Goal: Information Seeking & Learning: Learn about a topic

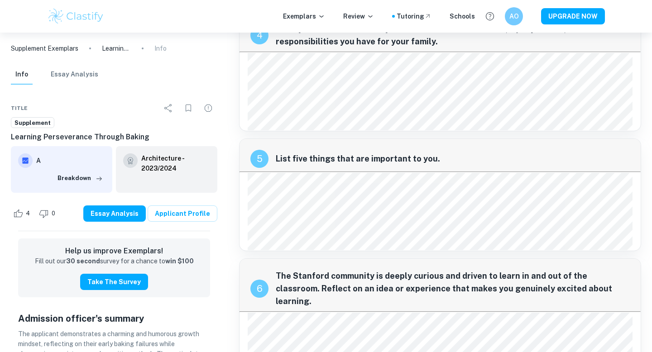
scroll to position [474, 0]
click at [314, 17] on p "Exemplars" at bounding box center [304, 16] width 42 height 10
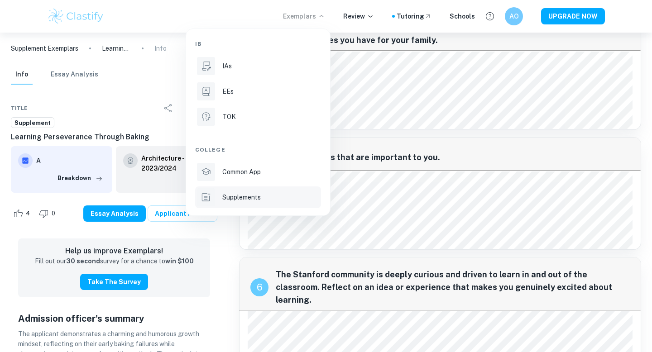
click at [253, 199] on p "Supplements" at bounding box center [241, 198] width 39 height 10
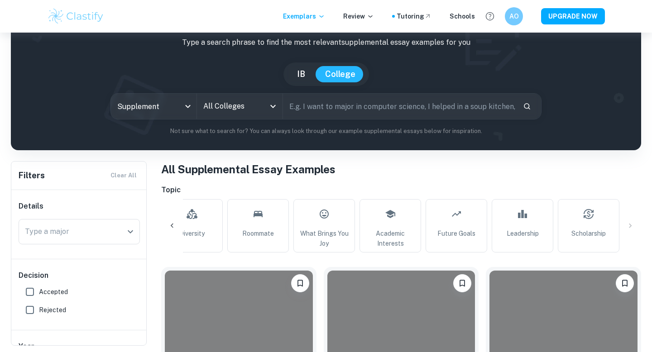
scroll to position [50, 0]
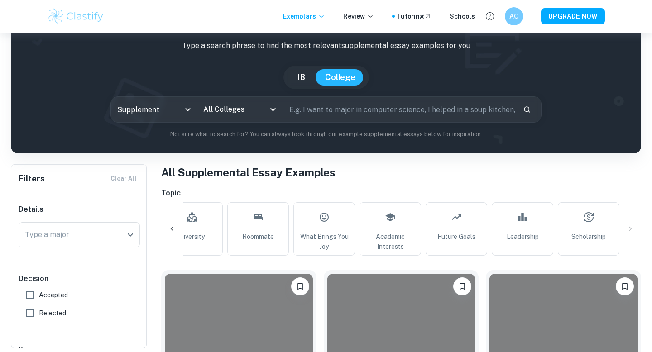
click at [264, 111] on input "All Colleges" at bounding box center [233, 109] width 64 height 17
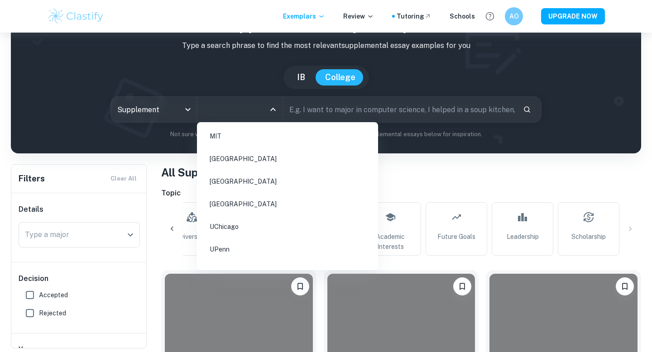
click at [239, 187] on li "[GEOGRAPHIC_DATA]" at bounding box center [288, 181] width 174 height 21
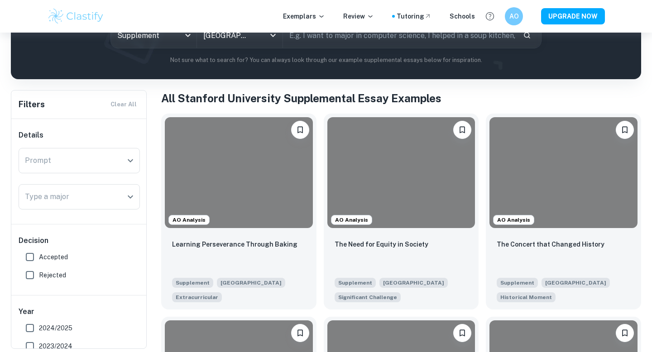
scroll to position [125, 0]
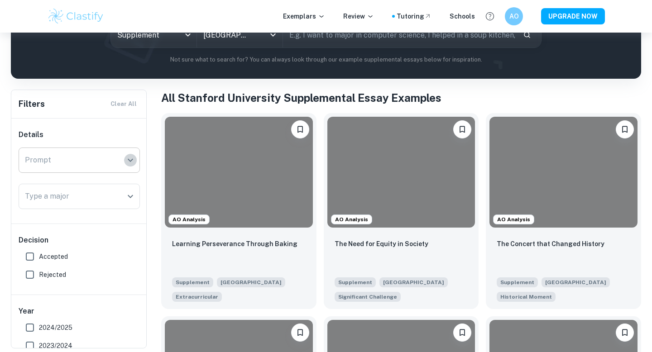
click at [128, 158] on icon "Open" at bounding box center [130, 160] width 11 height 11
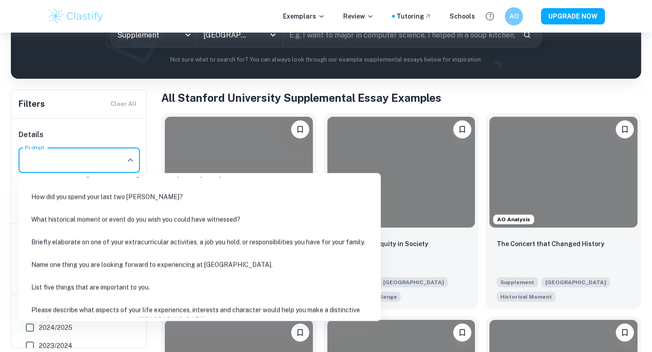
scroll to position [114, 0]
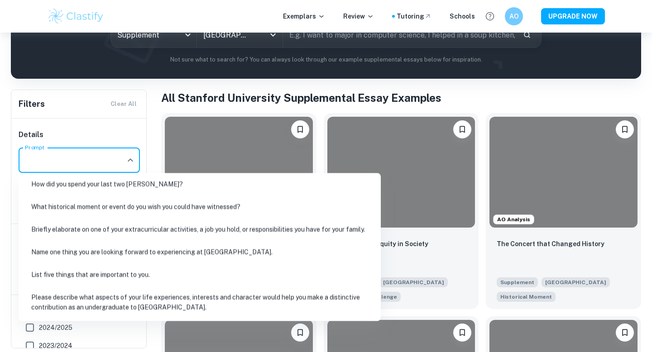
click at [107, 270] on li "List five things that are important to you." at bounding box center [199, 275] width 355 height 21
type input "List five things that are important to you."
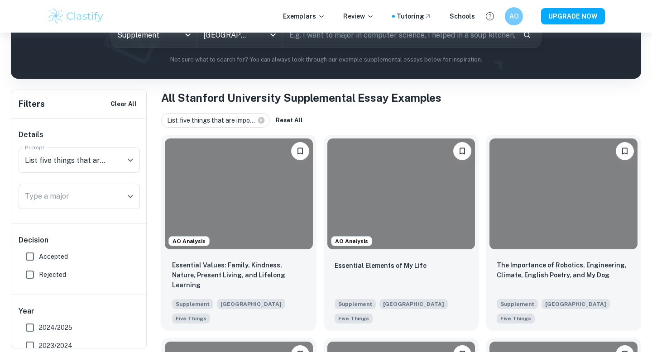
click at [45, 252] on span "Accepted" at bounding box center [53, 257] width 29 height 10
click at [39, 252] on input "Accepted" at bounding box center [30, 257] width 18 height 18
checkbox input "true"
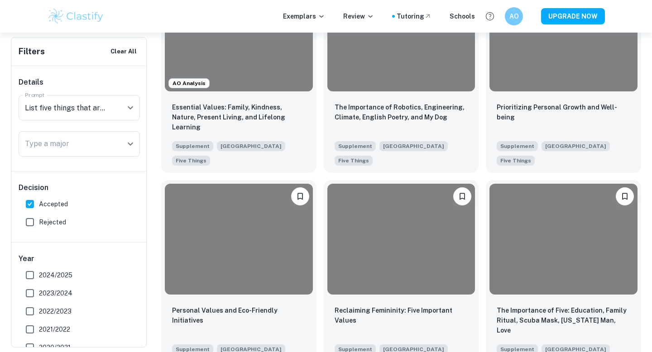
scroll to position [449, 0]
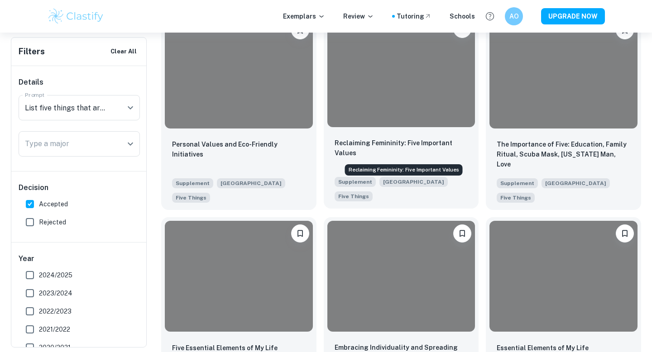
click at [359, 154] on p "Reclaiming Femininity: Five Important Values" at bounding box center [402, 148] width 134 height 20
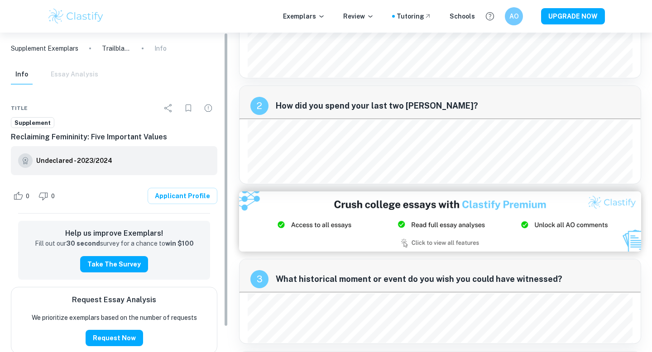
scroll to position [75, 0]
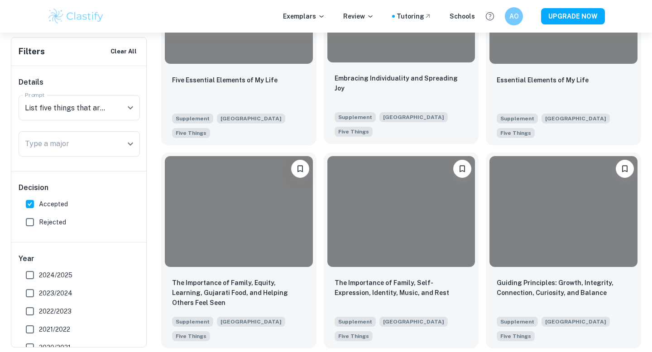
scroll to position [736, 0]
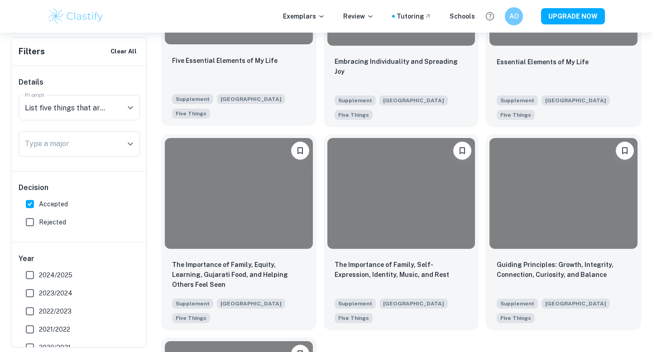
click at [254, 71] on div "Five Essential Elements of My Life" at bounding box center [239, 70] width 134 height 31
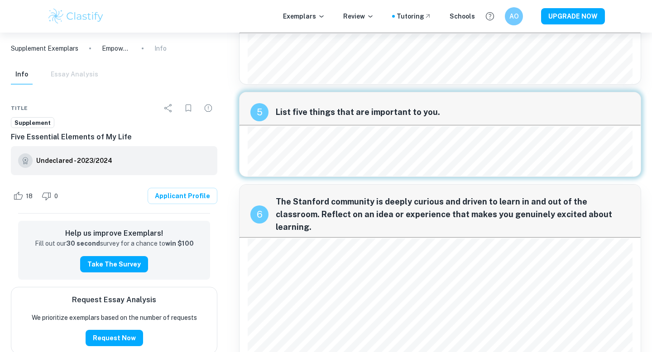
scroll to position [421, 0]
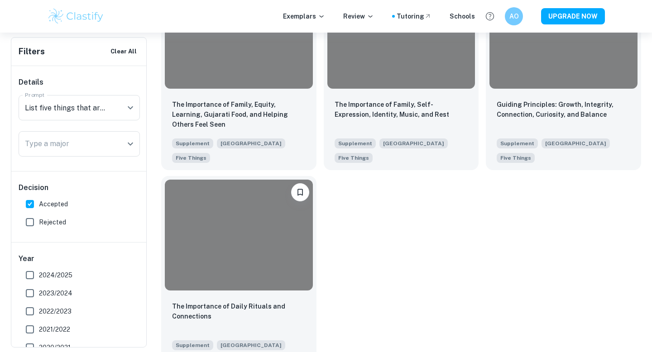
scroll to position [895, 0]
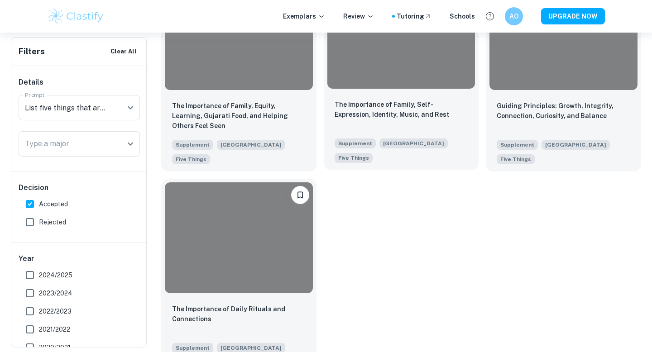
click at [450, 106] on p "The Importance of Family, Self-Expression, Identity, Music, and Rest" at bounding box center [402, 110] width 134 height 20
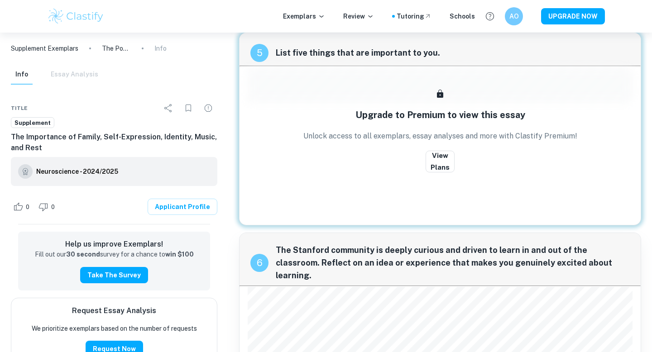
scroll to position [630, 0]
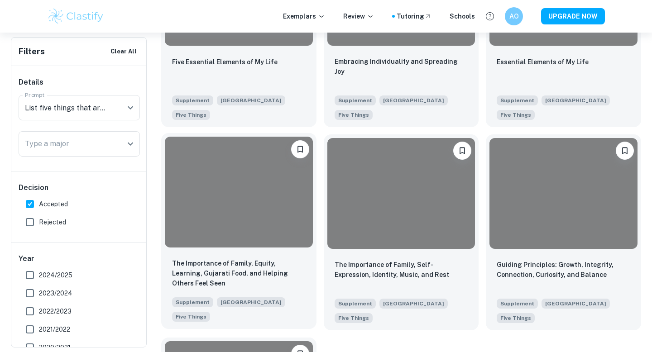
scroll to position [713, 0]
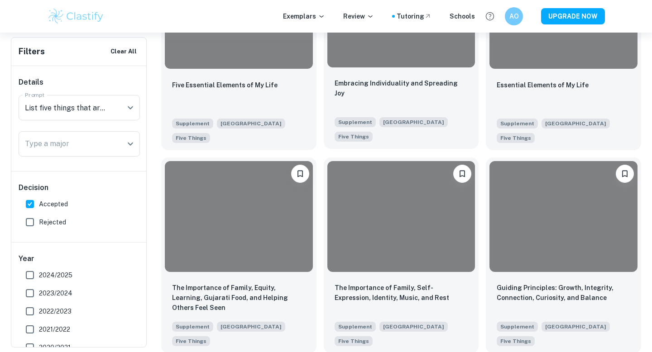
click at [386, 58] on div at bounding box center [402, 12] width 148 height 111
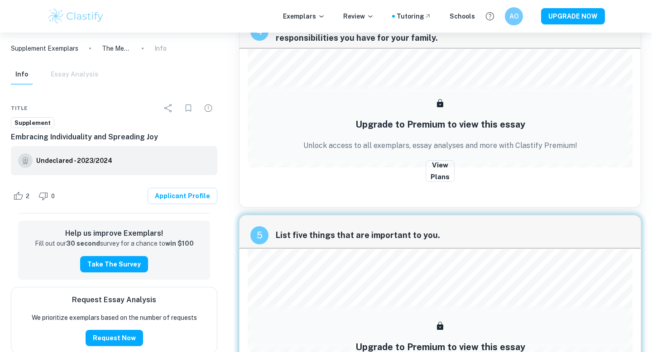
scroll to position [618, 0]
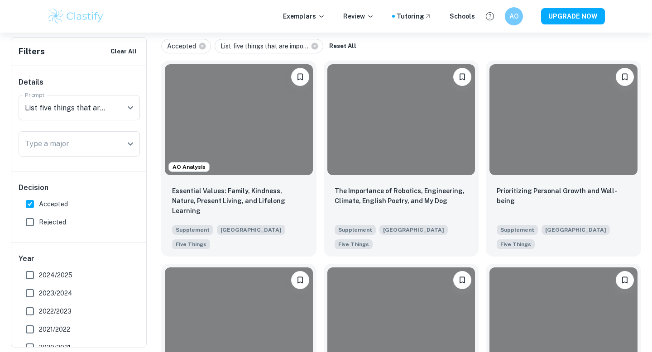
scroll to position [200, 0]
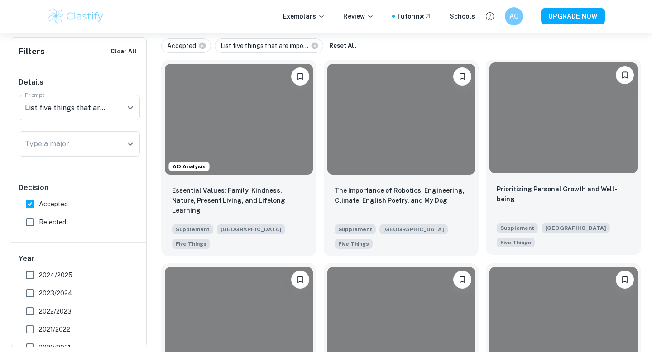
click at [549, 181] on div "Prioritizing [MEDICAL_DATA] and Well-being Supplement [GEOGRAPHIC_DATA] Five Th…" at bounding box center [563, 216] width 155 height 78
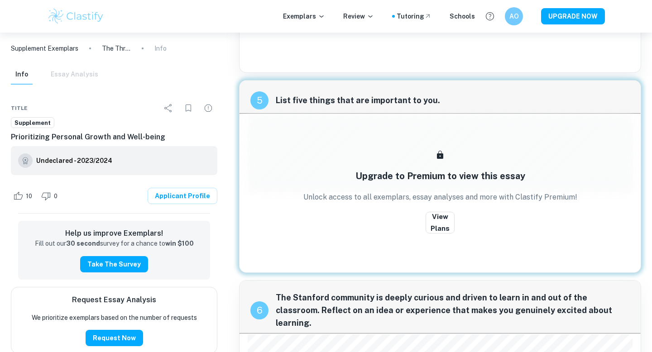
scroll to position [553, 0]
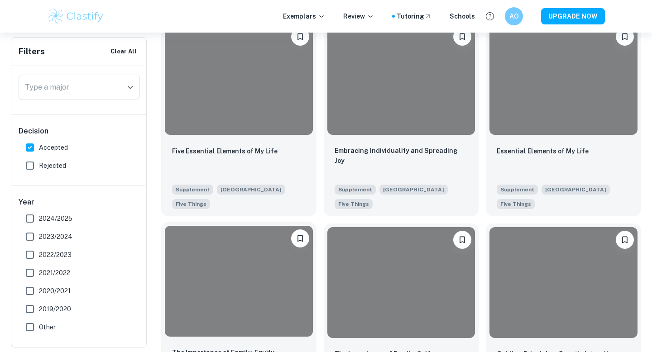
scroll to position [882, 0]
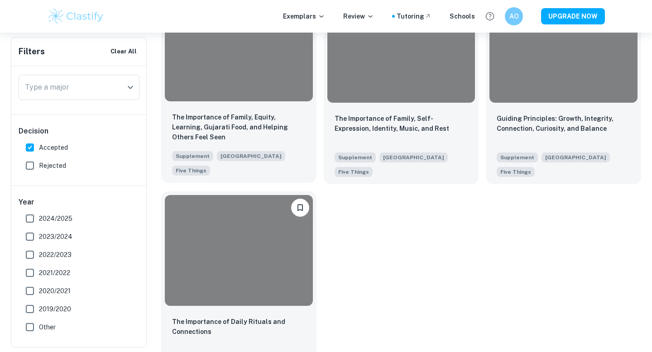
click at [242, 111] on div "The Importance of Family, Equity, Learning, Gujarati Food, and Helping Others F…" at bounding box center [238, 144] width 155 height 78
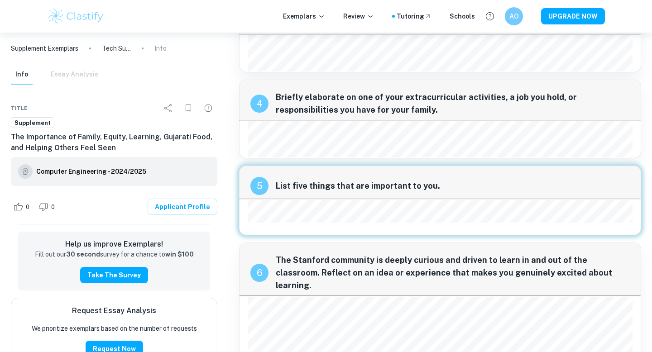
scroll to position [269, 0]
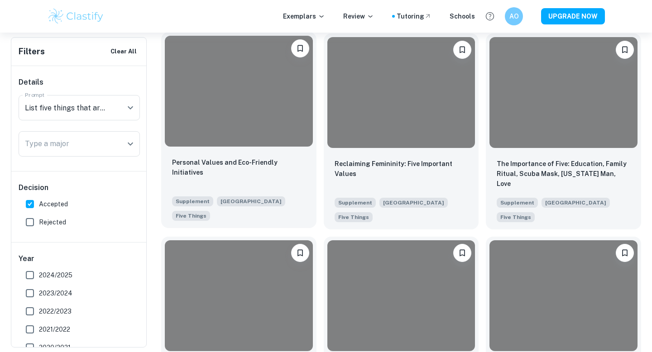
scroll to position [436, 0]
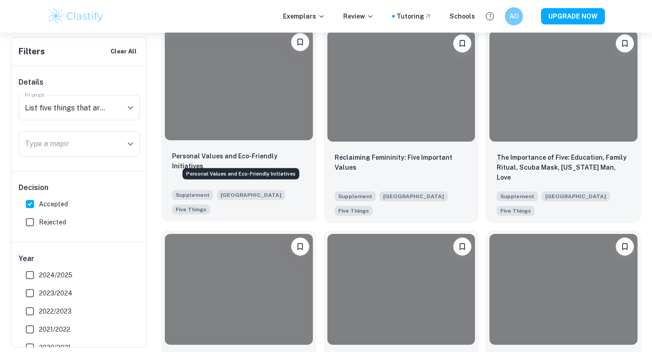
click at [274, 159] on p "Personal Values and Eco-Friendly Initiatives" at bounding box center [239, 161] width 134 height 20
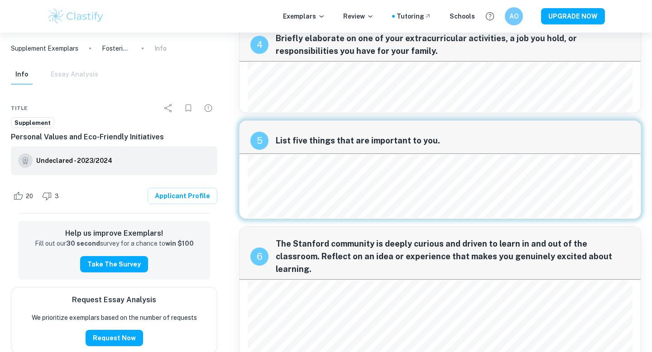
scroll to position [392, 0]
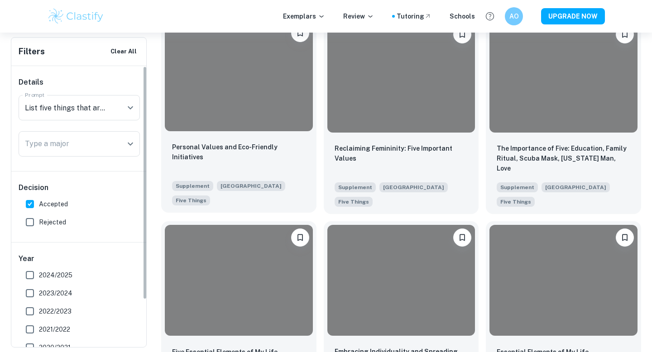
scroll to position [447, 0]
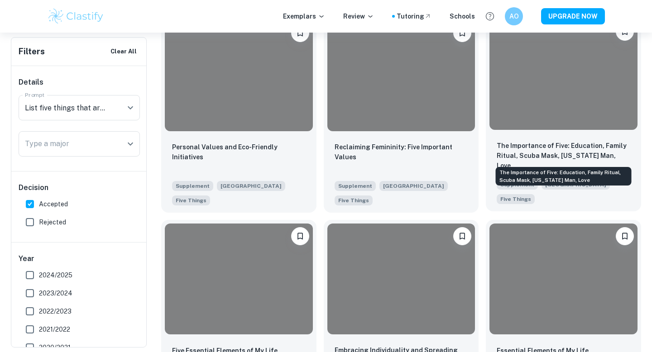
click at [563, 158] on p "The Importance of Five: Education, Family Ritual, Scuba Mask, [US_STATE] Man, L…" at bounding box center [564, 156] width 134 height 30
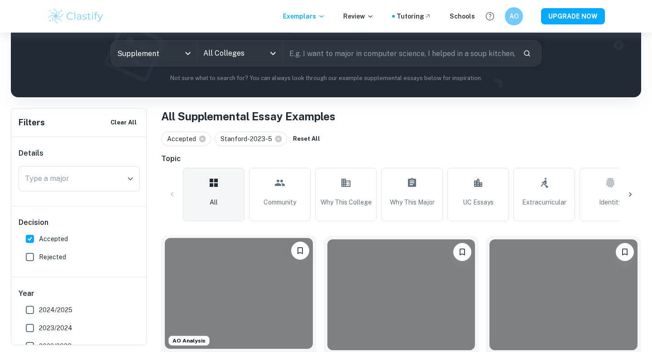
scroll to position [103, 0]
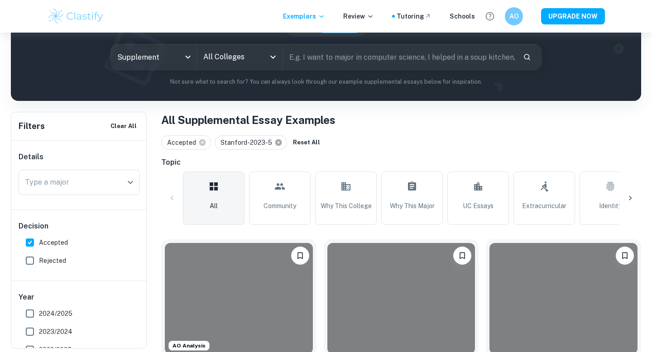
click at [276, 144] on icon at bounding box center [278, 143] width 7 height 7
click at [240, 55] on input "All Colleges" at bounding box center [233, 56] width 64 height 17
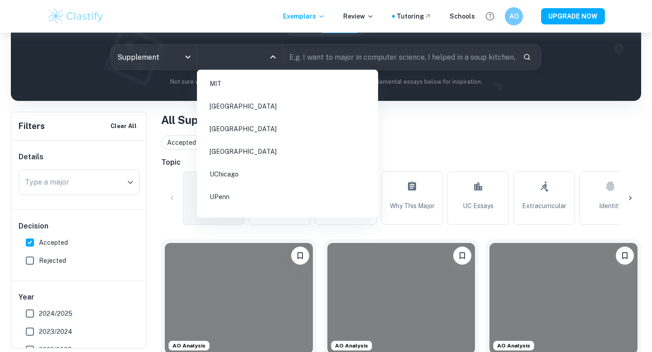
click at [238, 134] on li "[GEOGRAPHIC_DATA]" at bounding box center [288, 129] width 174 height 21
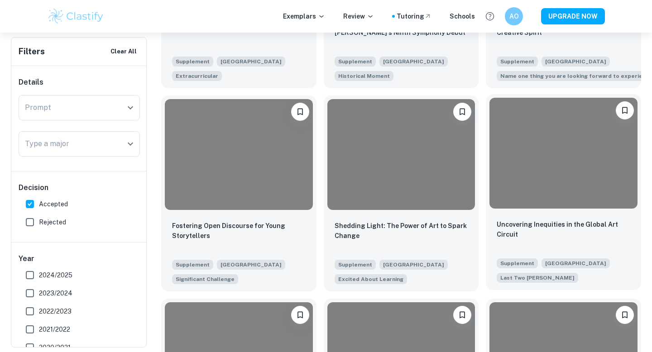
scroll to position [4756, 0]
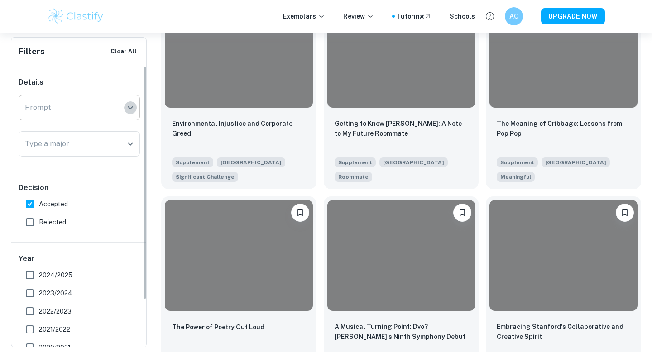
click at [127, 111] on icon "Open" at bounding box center [130, 107] width 11 height 11
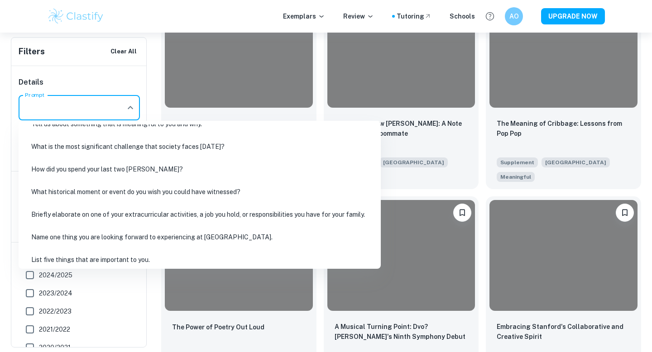
scroll to position [114, 0]
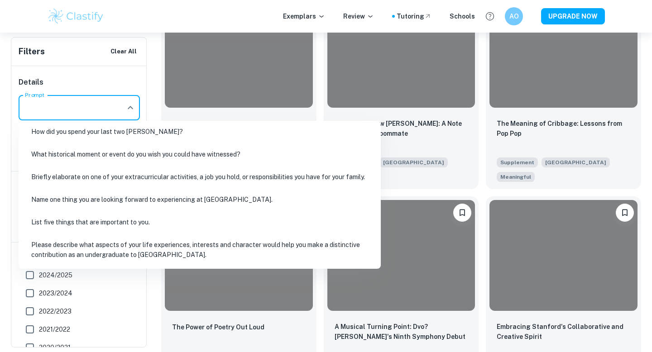
click at [117, 222] on li "List five things that are important to you." at bounding box center [199, 222] width 355 height 21
type input "List five things that are important to you."
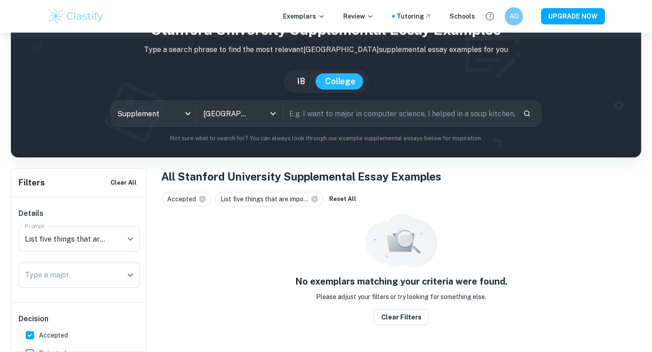
scroll to position [33, 0]
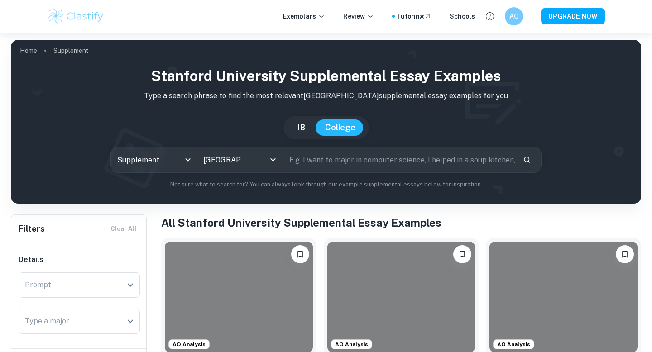
scroll to position [141, 0]
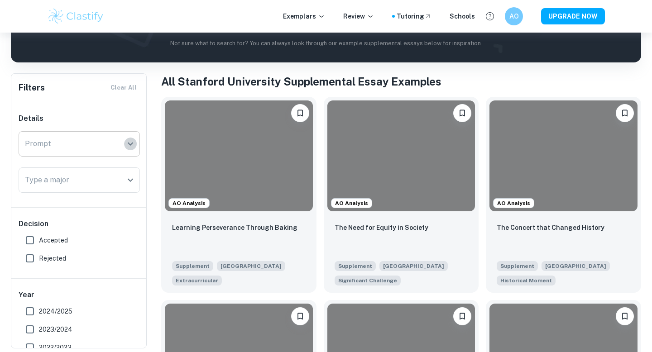
click at [129, 150] on button "Open" at bounding box center [130, 144] width 13 height 13
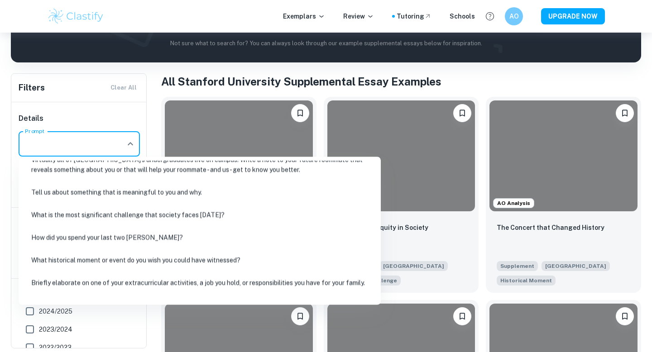
scroll to position [114, 0]
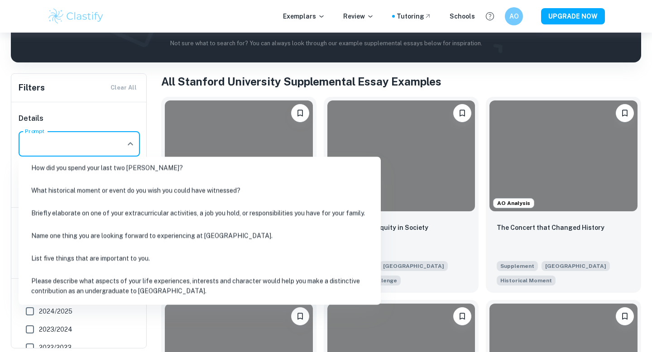
click at [133, 256] on li "List five things that are important to you." at bounding box center [199, 258] width 355 height 21
type input "List five things that are important to you."
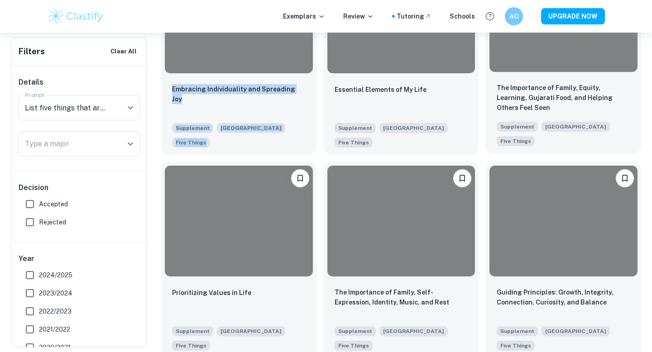
scroll to position [1121, 0]
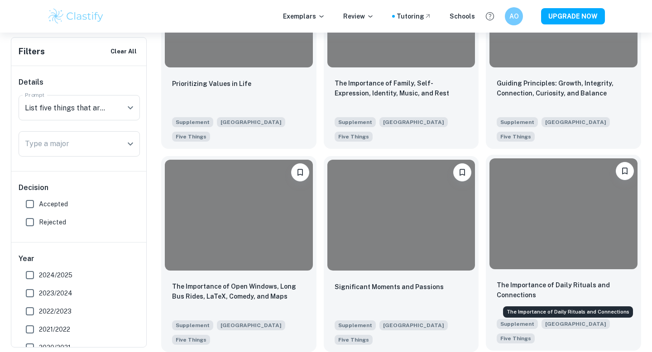
click at [508, 295] on p "The Importance of Daily Rituals and Connections" at bounding box center [564, 290] width 134 height 20
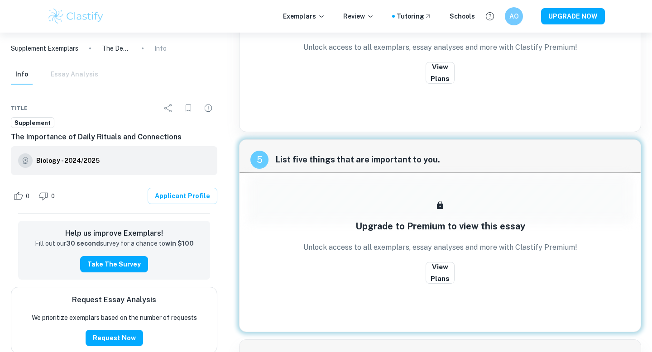
scroll to position [518, 0]
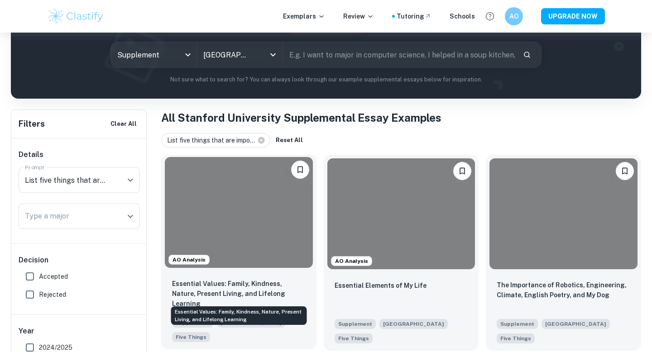
scroll to position [143, 0]
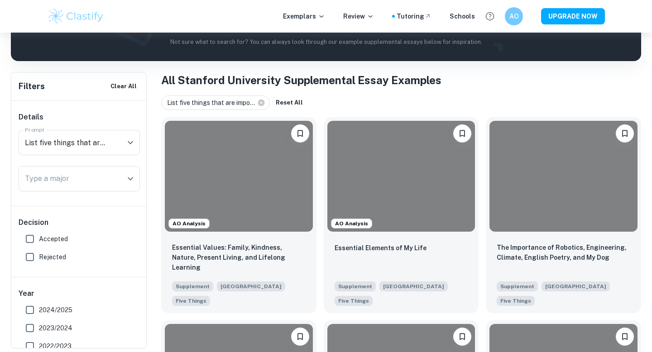
click at [80, 242] on label "Accepted" at bounding box center [77, 239] width 112 height 18
click at [39, 242] on input "Accepted" at bounding box center [30, 239] width 18 height 18
checkbox input "true"
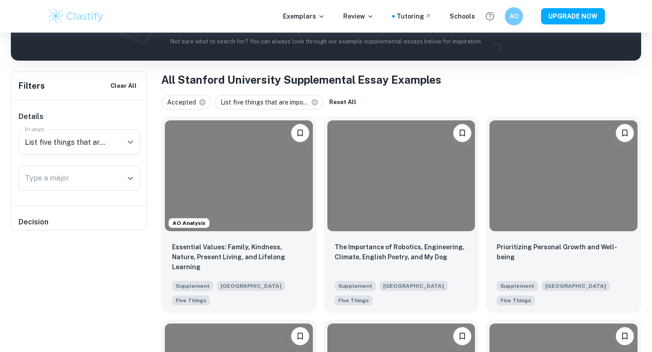
scroll to position [360, 0]
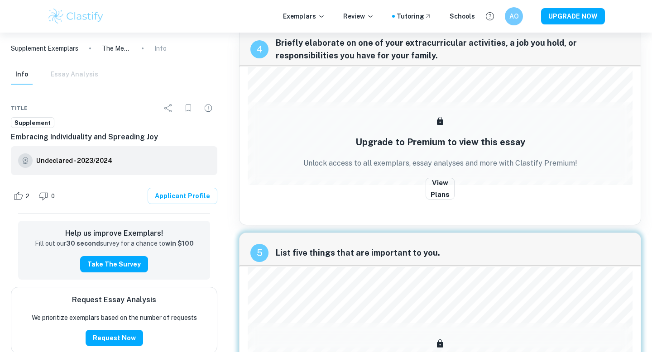
scroll to position [453, 0]
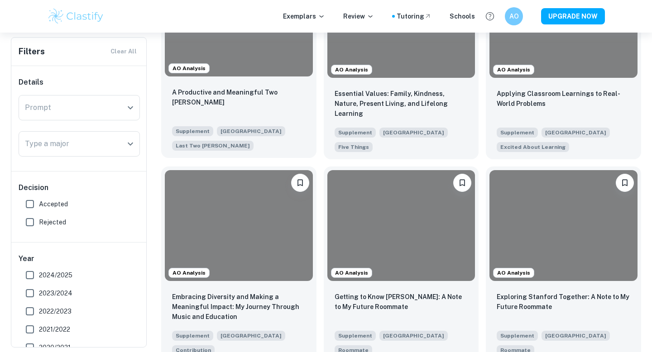
scroll to position [622, 0]
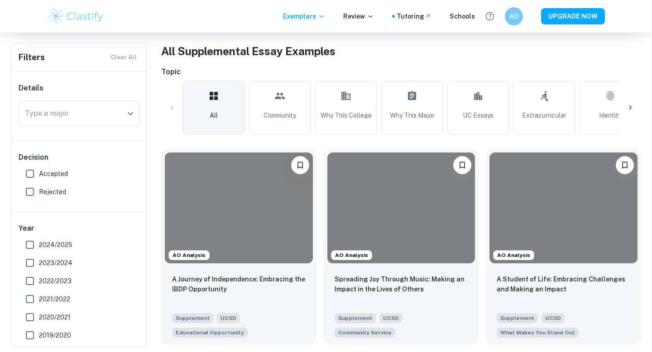
scroll to position [171, 0]
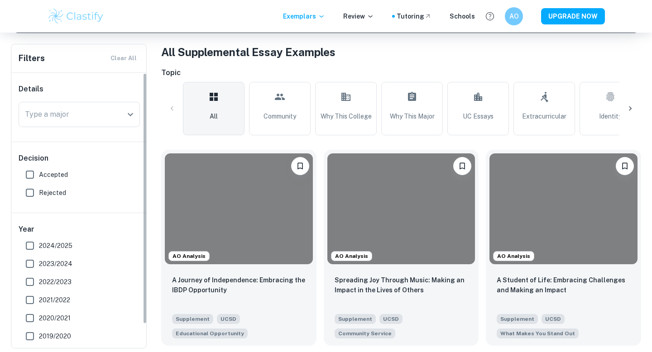
click at [61, 173] on span "Accepted" at bounding box center [53, 175] width 29 height 10
click at [39, 173] on input "Accepted" at bounding box center [30, 175] width 18 height 18
checkbox input "true"
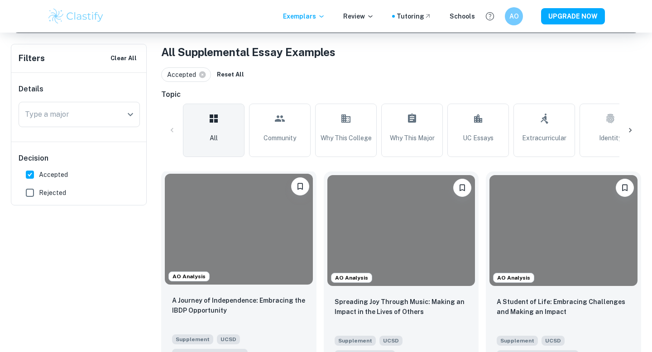
scroll to position [0, 0]
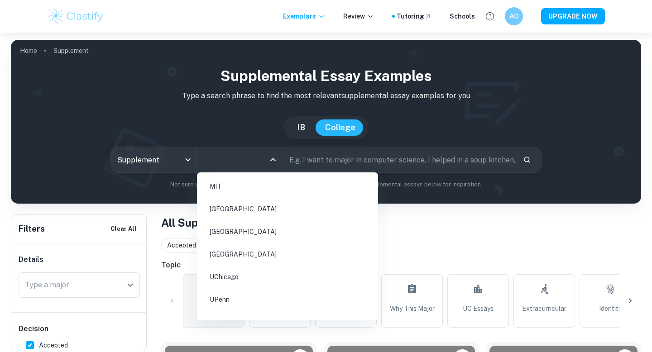
click at [228, 153] on input "All Colleges" at bounding box center [233, 159] width 64 height 17
click at [224, 235] on li "[GEOGRAPHIC_DATA]" at bounding box center [288, 232] width 174 height 21
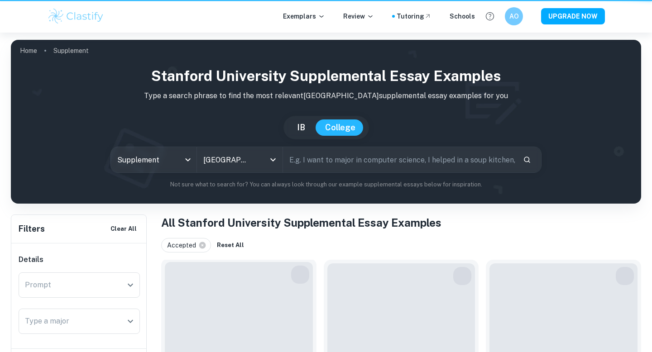
scroll to position [159, 0]
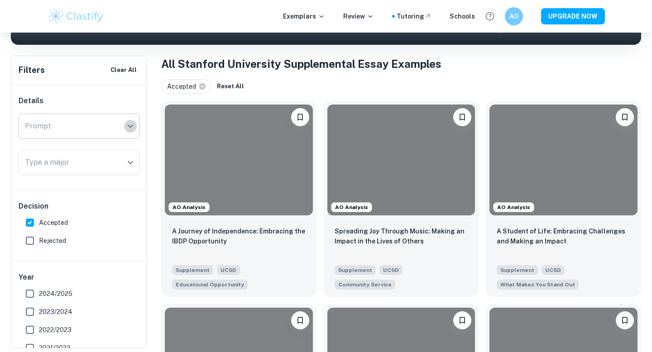
click at [130, 128] on icon "Open" at bounding box center [130, 126] width 5 height 3
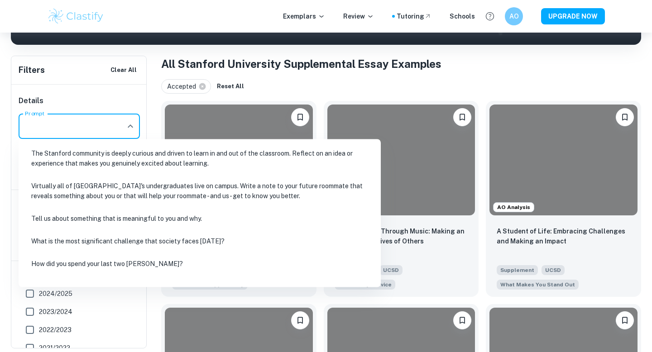
scroll to position [114, 0]
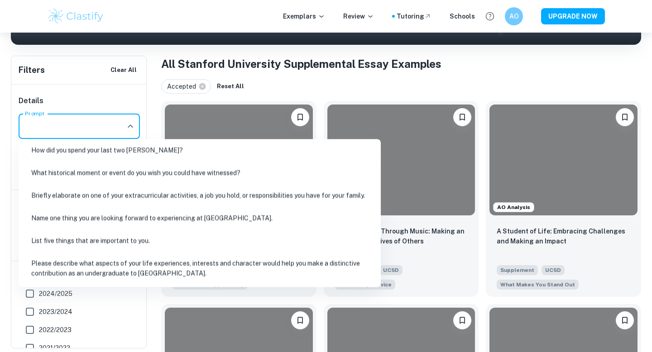
click at [151, 243] on li "List five things that are important to you." at bounding box center [199, 241] width 355 height 21
type input "List five things that are important to you."
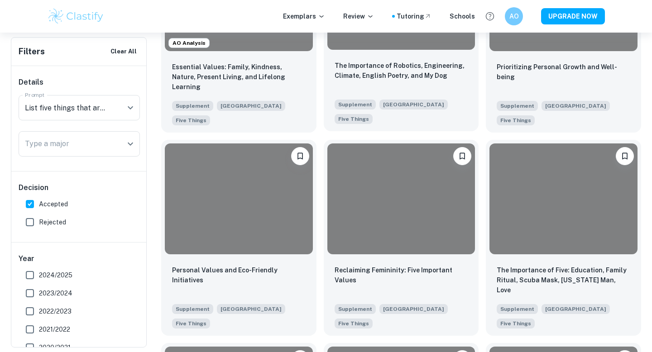
scroll to position [319, 0]
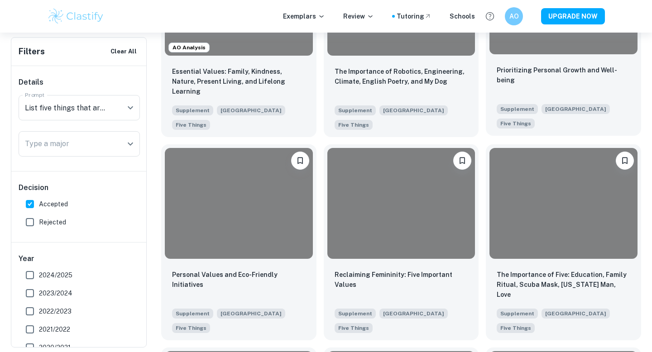
click at [552, 64] on div "Prioritizing [MEDICAL_DATA] and Well-being Supplement [GEOGRAPHIC_DATA] Five Th…" at bounding box center [563, 97] width 155 height 78
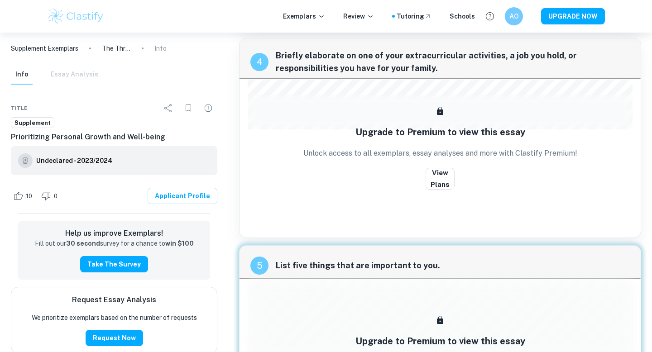
scroll to position [547, 0]
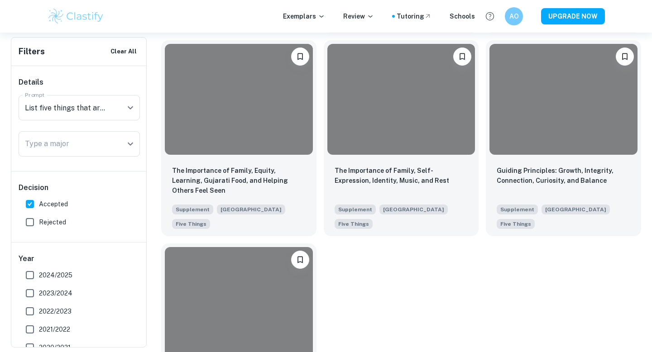
scroll to position [830, 0]
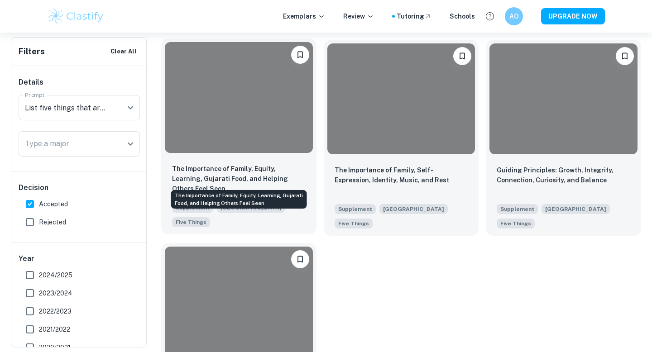
click at [249, 166] on p "The Importance of Family, Equity, Learning, Gujarati Food, and Helping Others F…" at bounding box center [239, 179] width 134 height 30
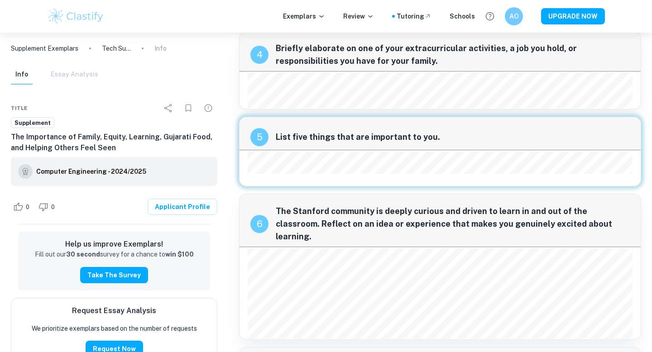
scroll to position [316, 0]
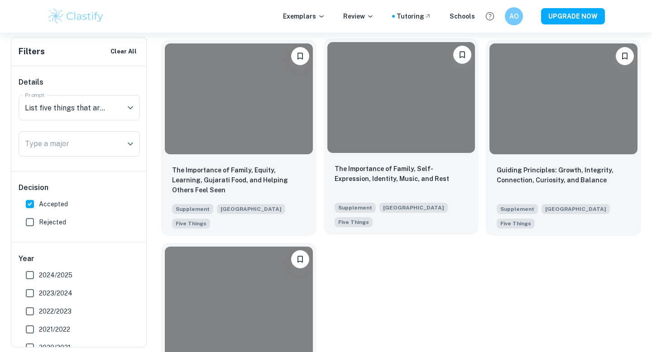
scroll to position [917, 0]
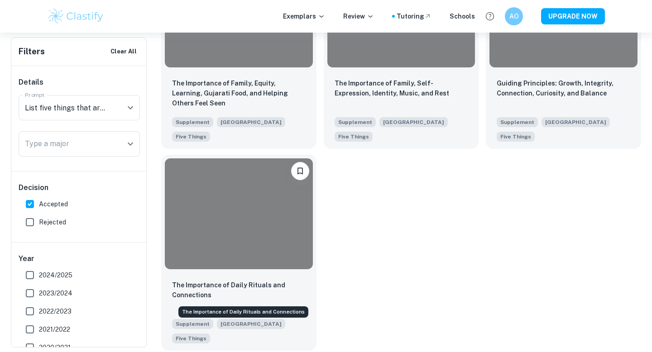
click at [229, 284] on p "The Importance of Daily Rituals and Connections" at bounding box center [239, 290] width 134 height 20
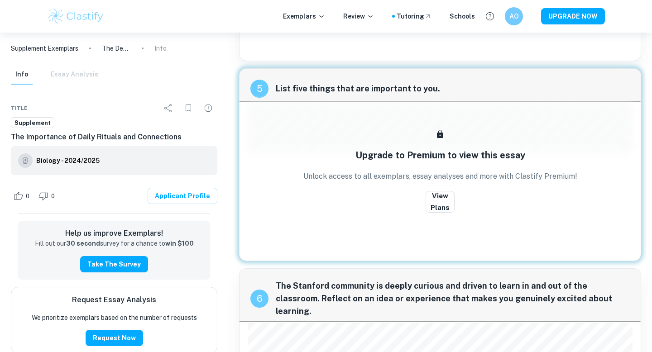
scroll to position [602, 0]
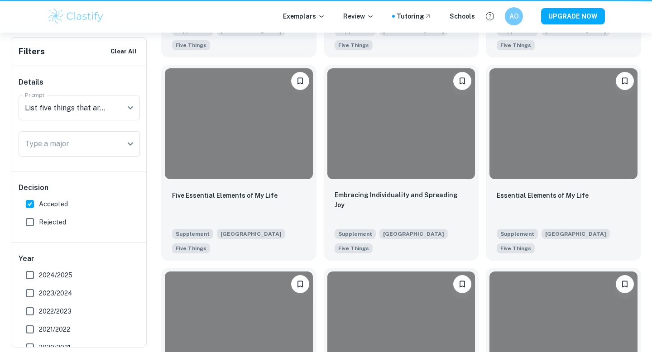
scroll to position [917, 0]
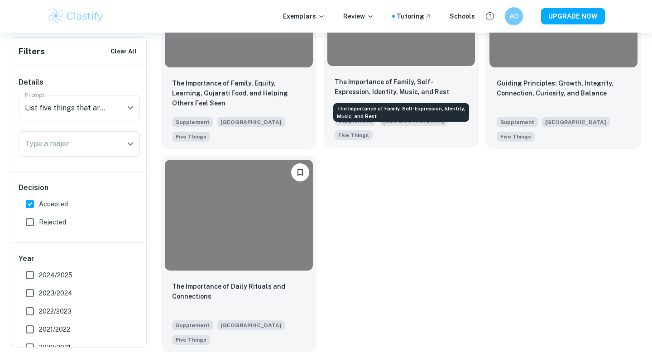
click at [356, 88] on p "The Importance of Family, Self-Expression, Identity, Music, and Rest" at bounding box center [402, 87] width 134 height 20
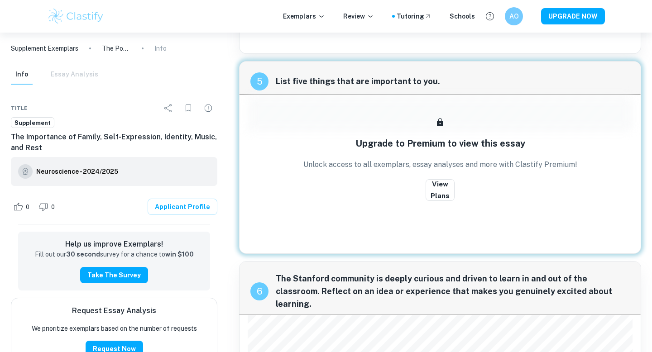
scroll to position [761, 0]
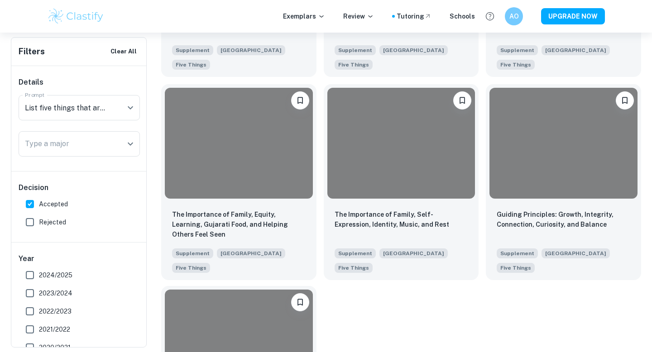
scroll to position [782, 0]
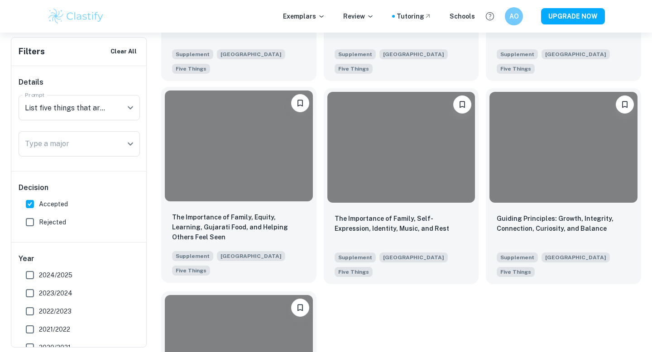
click at [261, 236] on div "The Importance of Family, Equity, Learning, Gujarati Food, and Helping Others F…" at bounding box center [239, 227] width 134 height 31
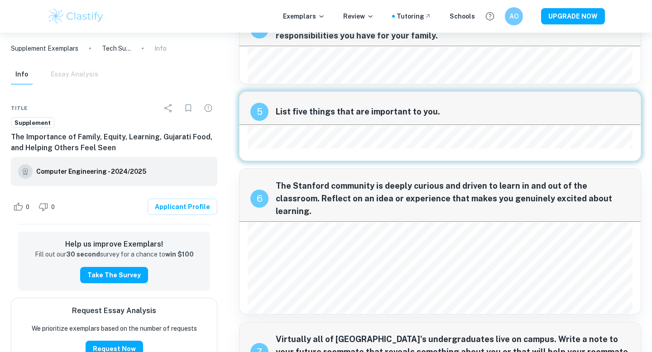
scroll to position [342, 0]
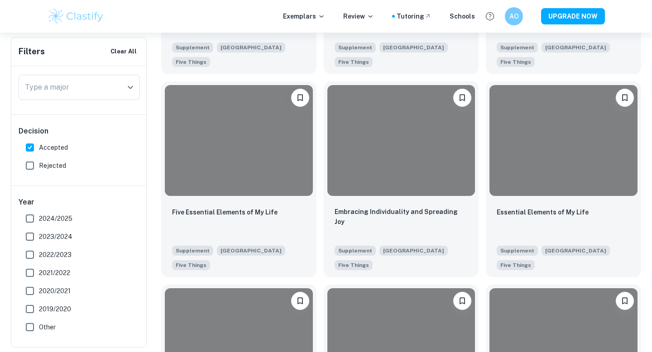
scroll to position [152, 0]
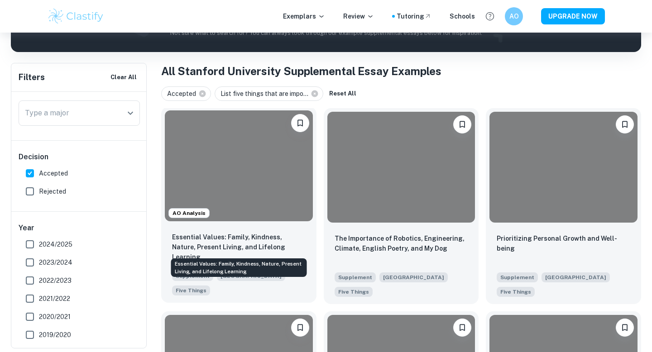
click at [222, 241] on p "Essential Values: Family, Kindness, Nature, Present Living, and Lifelong Learni…" at bounding box center [239, 247] width 134 height 30
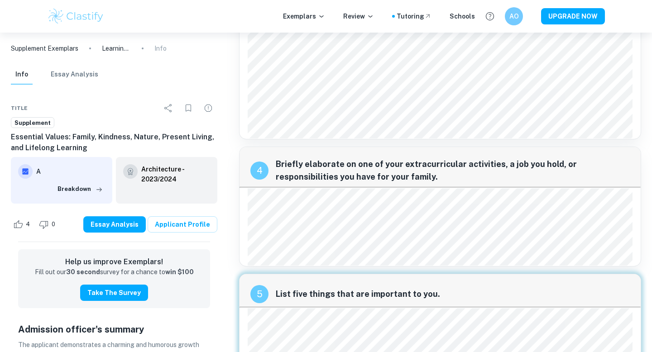
scroll to position [495, 0]
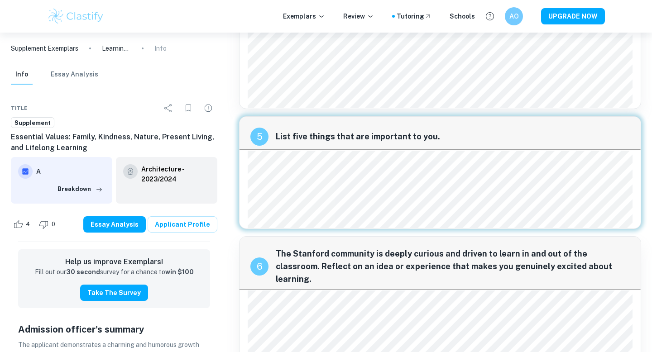
scroll to position [152, 0]
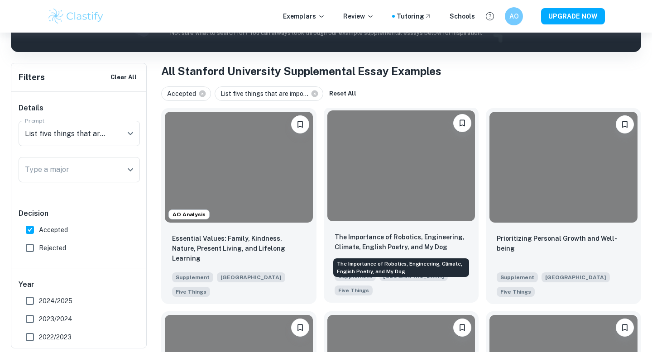
click at [401, 246] on p "The Importance of Robotics, Engineering, Climate, English Poetry, and My Dog" at bounding box center [402, 242] width 134 height 20
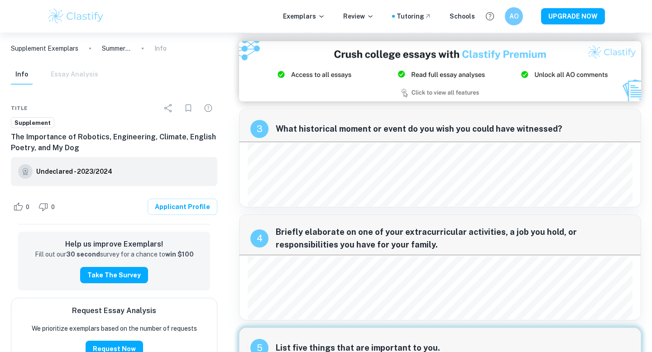
scroll to position [390, 0]
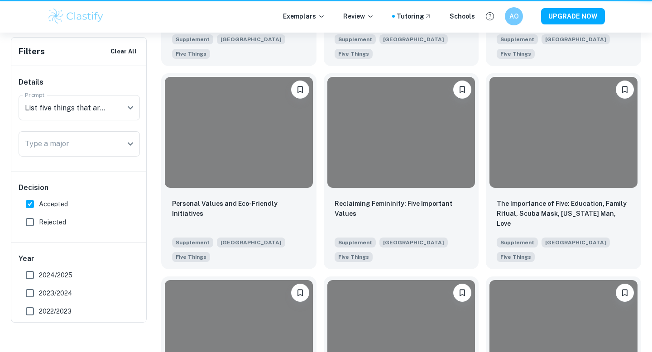
scroll to position [152, 0]
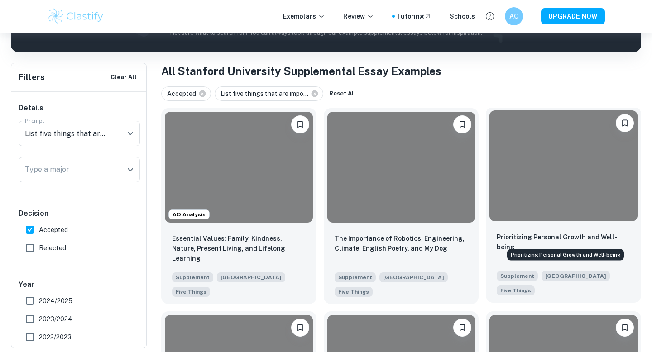
click at [517, 235] on p "Prioritizing Personal Growth and Well-being" at bounding box center [564, 242] width 134 height 20
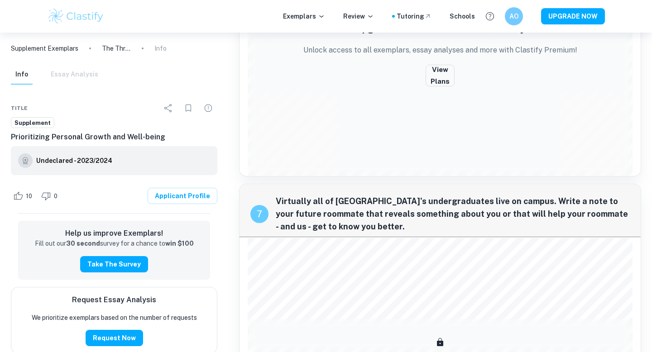
scroll to position [974, 0]
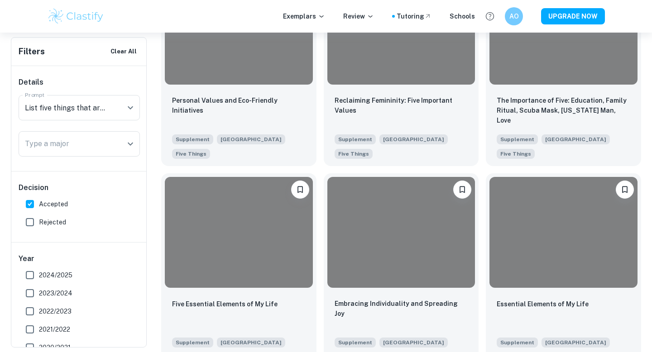
scroll to position [494, 0]
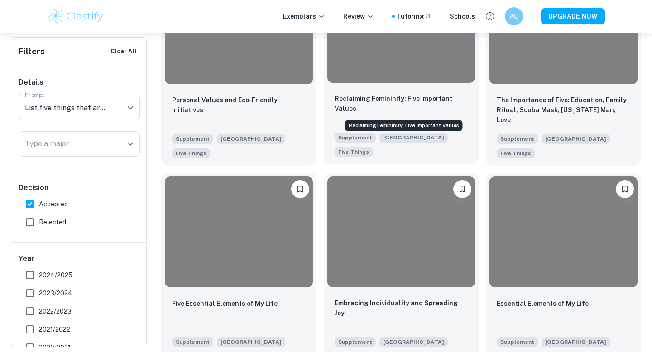
click at [371, 101] on p "Reclaiming Femininity: Five Important Values" at bounding box center [402, 104] width 134 height 20
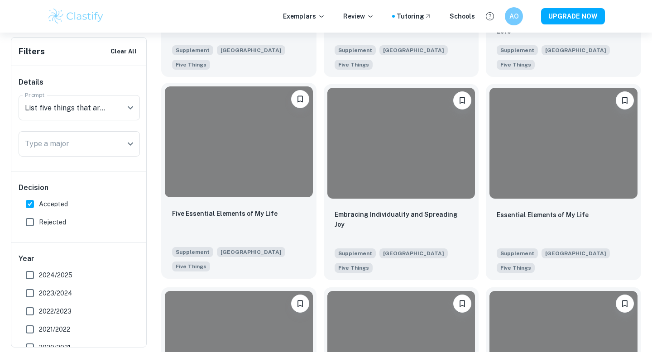
scroll to position [591, 0]
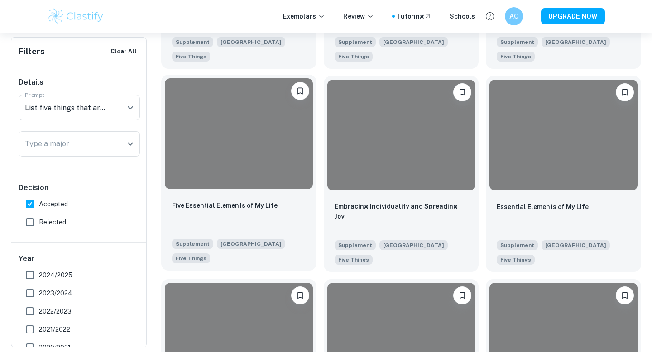
click at [242, 193] on div "Five Essential Elements of My Life Supplement Stanford University Five Things" at bounding box center [238, 232] width 155 height 78
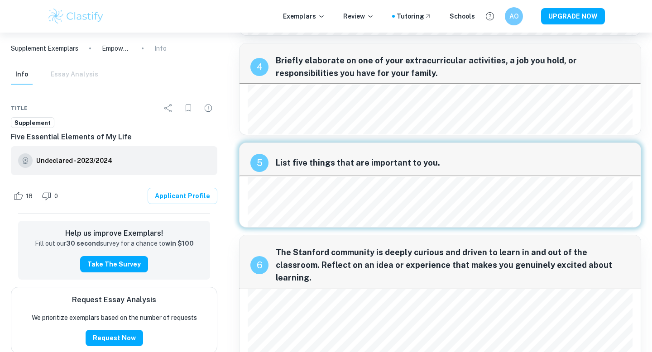
scroll to position [371, 0]
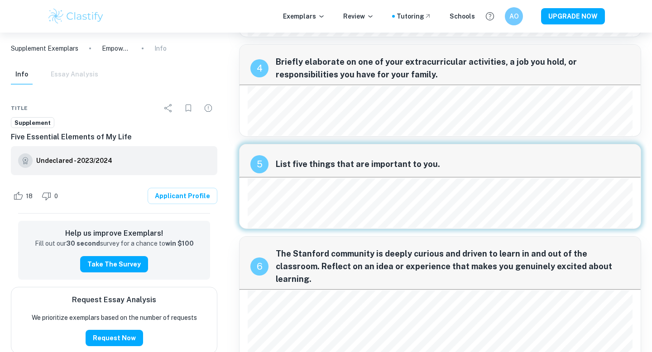
drag, startPoint x: 437, startPoint y: 164, endPoint x: 284, endPoint y: 164, distance: 152.7
click at [284, 164] on span "List five things that are important to you." at bounding box center [453, 164] width 354 height 13
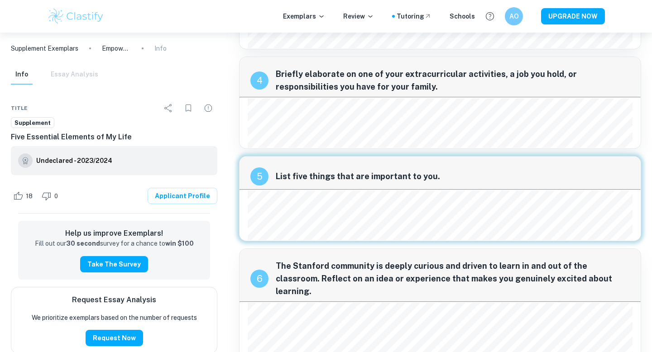
click at [271, 164] on div "5 List five things that are important to you." at bounding box center [440, 173] width 401 height 33
drag, startPoint x: 274, startPoint y: 174, endPoint x: 399, endPoint y: 177, distance: 124.6
click at [399, 177] on div "5 List five things that are important to you." at bounding box center [440, 173] width 401 height 33
click at [414, 174] on span "List five things that are important to you." at bounding box center [453, 176] width 354 height 13
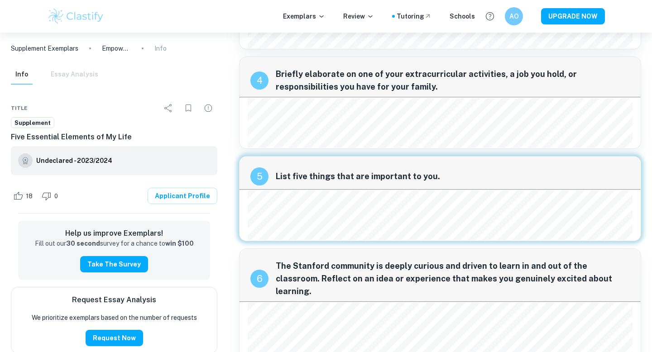
click at [414, 174] on span "List five things that are important to you." at bounding box center [453, 176] width 354 height 13
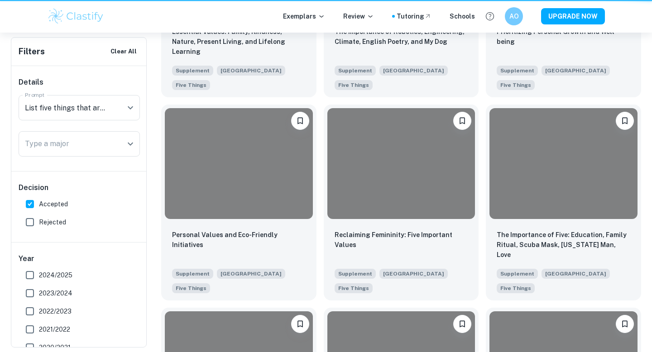
scroll to position [591, 0]
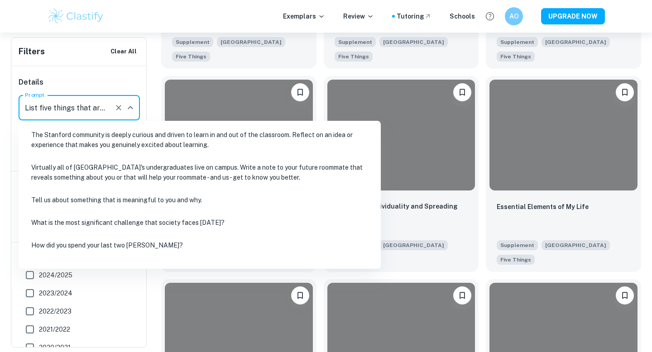
click at [80, 109] on input "List five things that are important to you." at bounding box center [67, 107] width 88 height 17
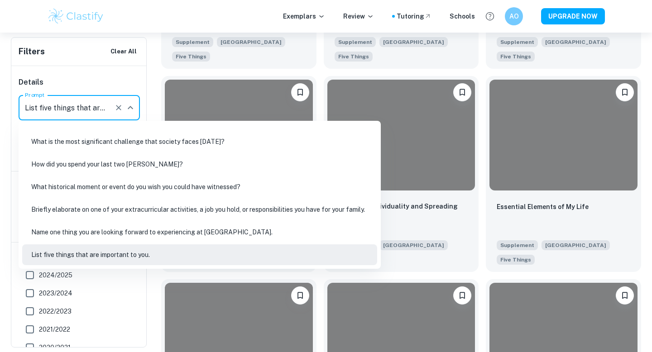
click at [80, 109] on input "List five things that are important to you." at bounding box center [67, 107] width 88 height 17
